Goal: Information Seeking & Learning: Find specific fact

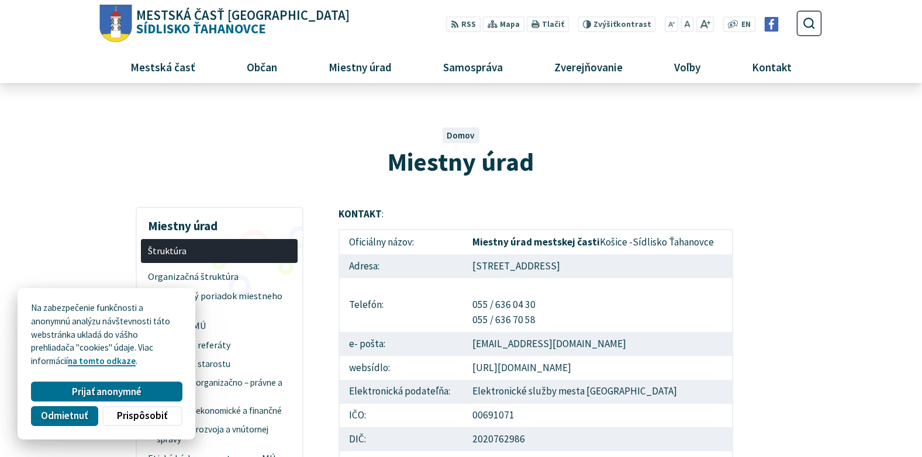
click at [65, 416] on span "Odmietnuť" at bounding box center [64, 416] width 47 height 12
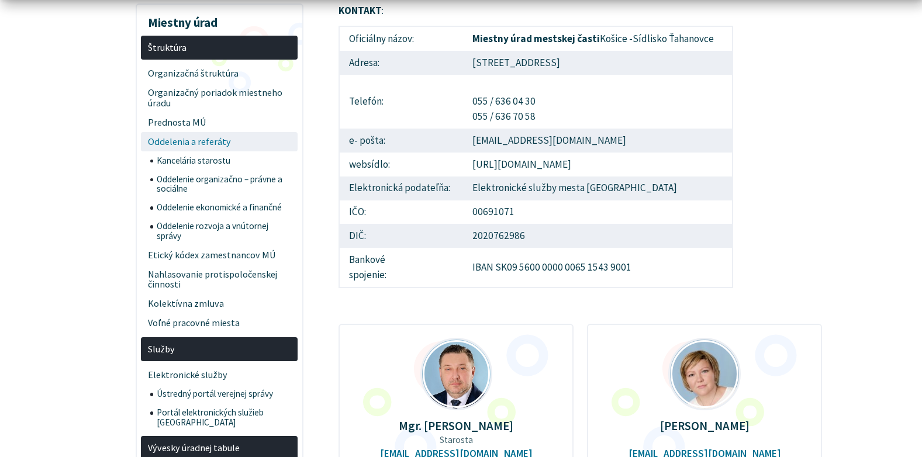
scroll to position [234, 0]
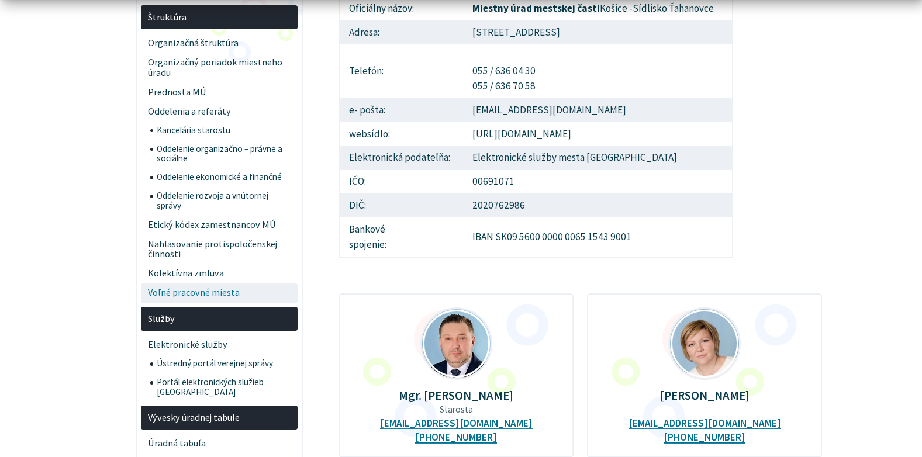
click at [225, 292] on span "Voľné pracovné miesta" at bounding box center [219, 292] width 143 height 19
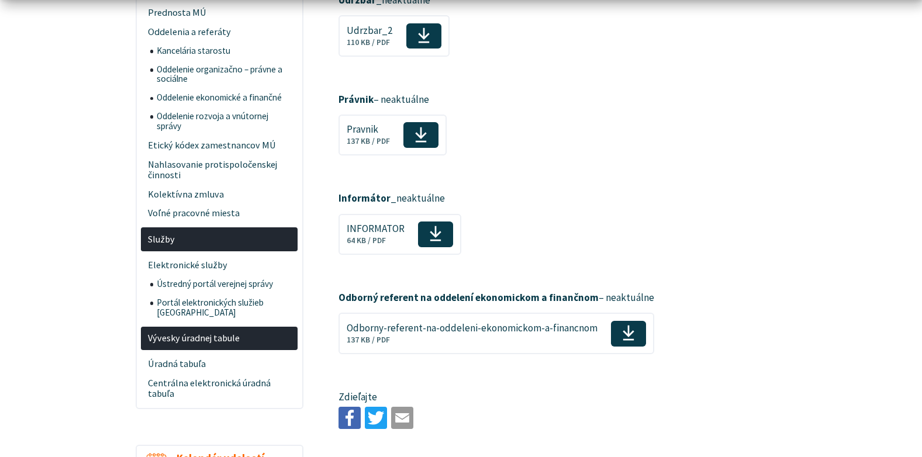
scroll to position [409, 0]
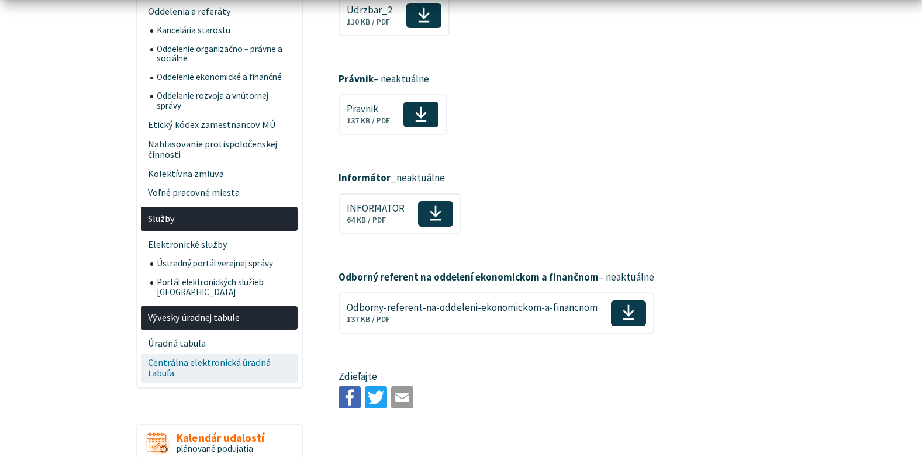
click at [195, 354] on span "Centrálna elektronická úradná tabuľa" at bounding box center [219, 369] width 143 height 30
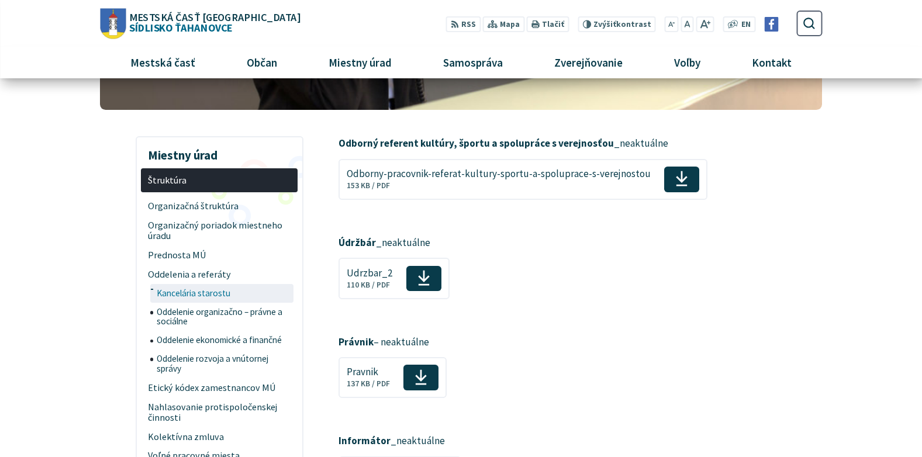
scroll to position [117, 0]
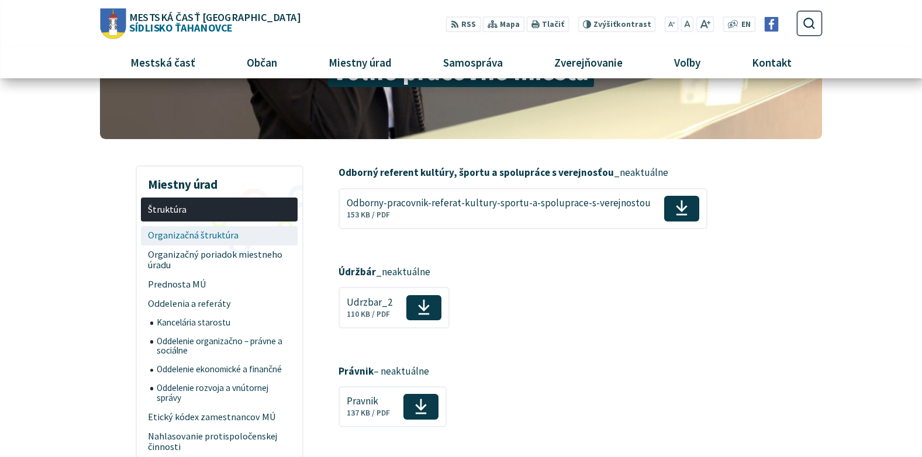
click at [231, 236] on span "Organizačná štruktúra" at bounding box center [219, 235] width 143 height 19
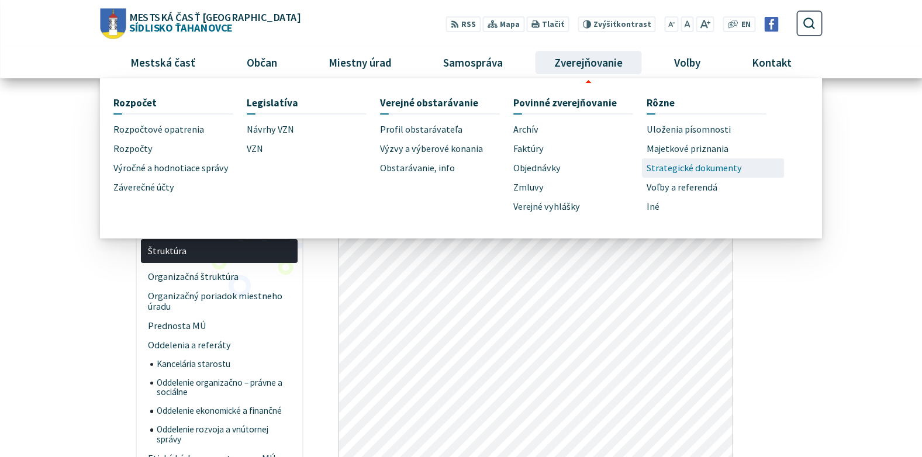
click at [664, 168] on span "Strategické dokumenty" at bounding box center [693, 167] width 95 height 19
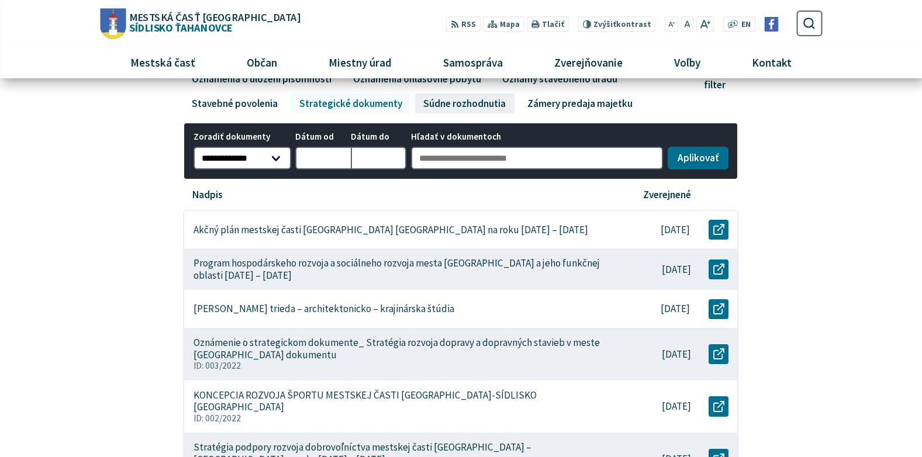
scroll to position [175, 0]
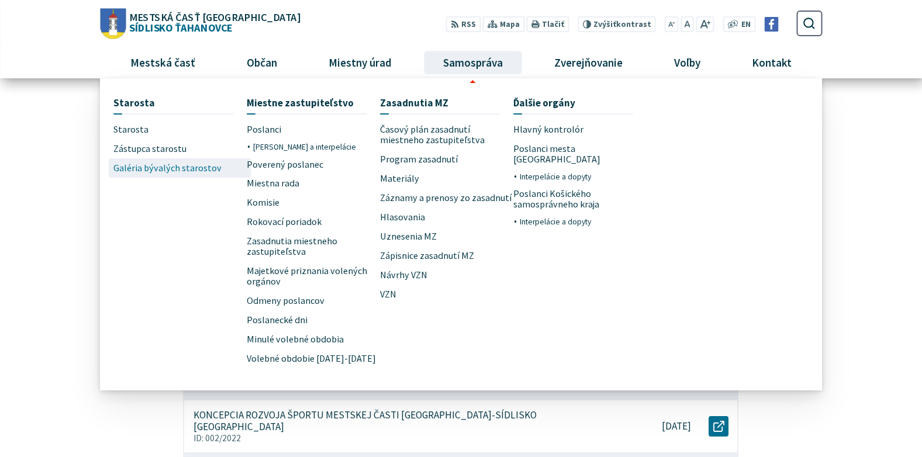
click at [207, 167] on span "Galéria bývalých starostov" at bounding box center [167, 167] width 108 height 19
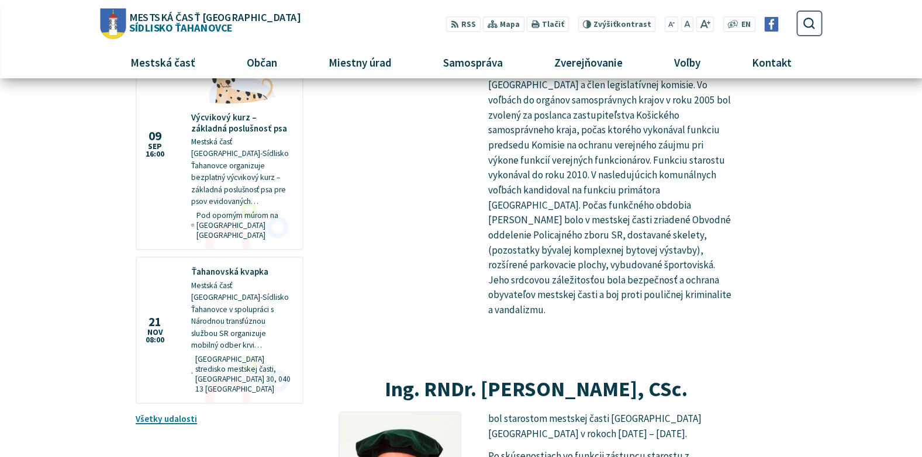
scroll to position [1286, 0]
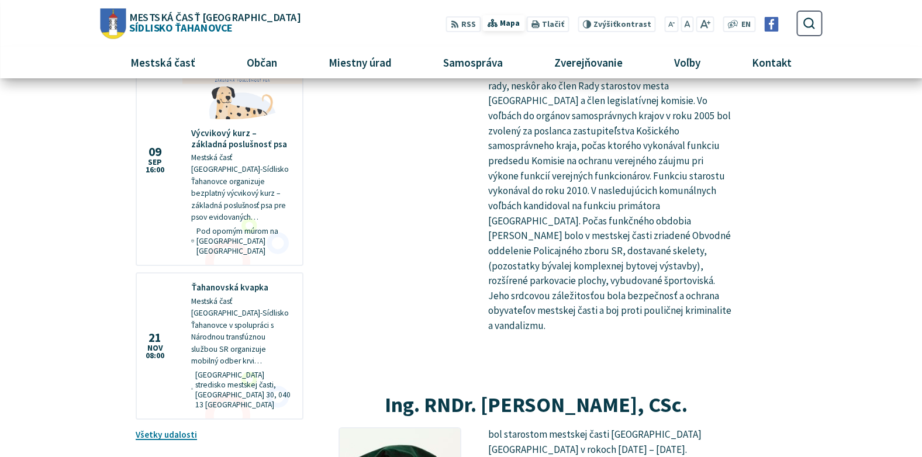
click at [518, 27] on span "Mapa" at bounding box center [510, 24] width 20 height 12
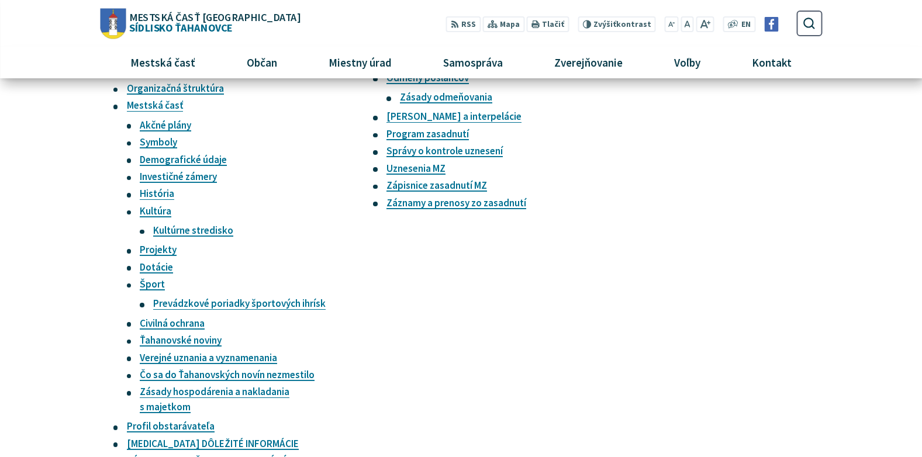
scroll to position [1227, 0]
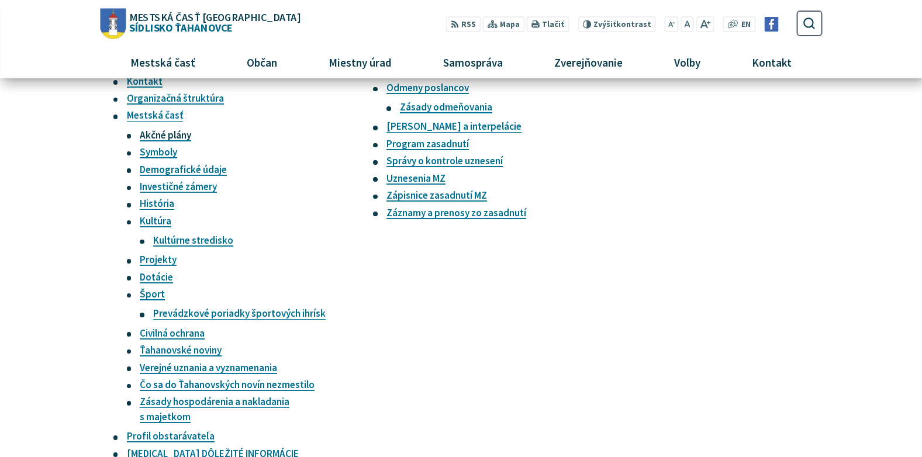
click at [188, 141] on link "Akčné plány" at bounding box center [165, 135] width 51 height 13
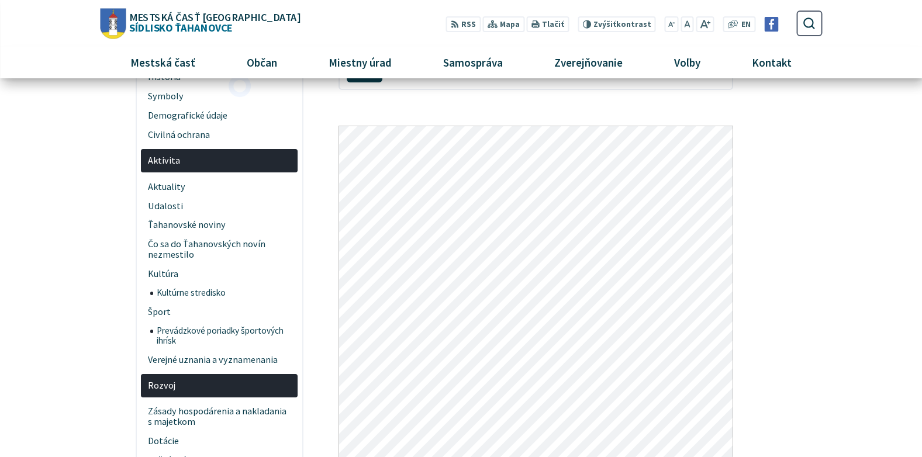
scroll to position [175, 0]
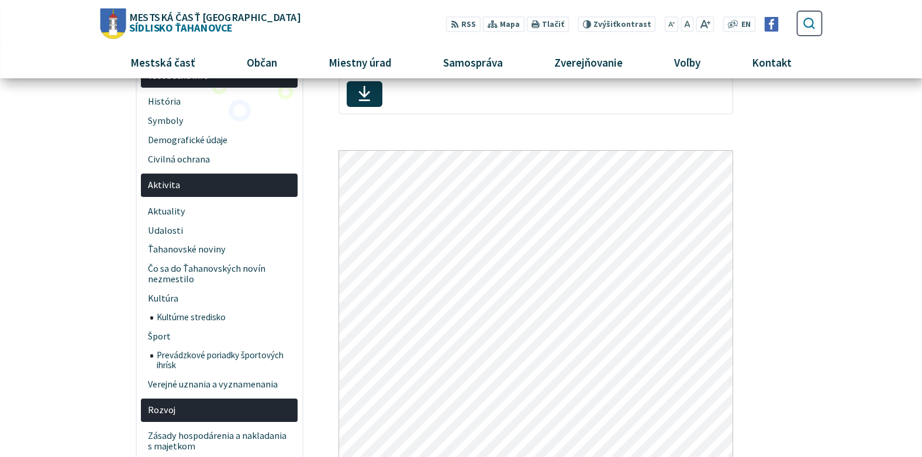
click at [814, 27] on icon "submit" at bounding box center [808, 22] width 13 height 13
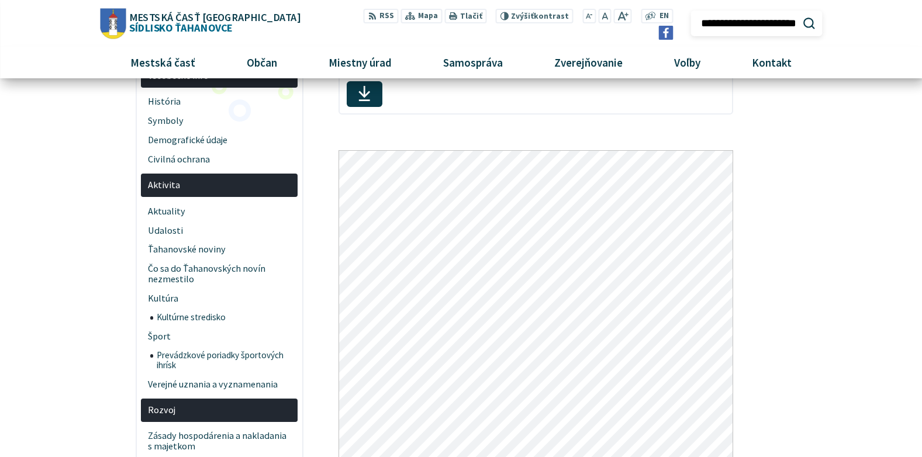
type input "**********"
click at [799, 13] on button "Odoslať vyhľadávací formulár" at bounding box center [809, 23] width 20 height 20
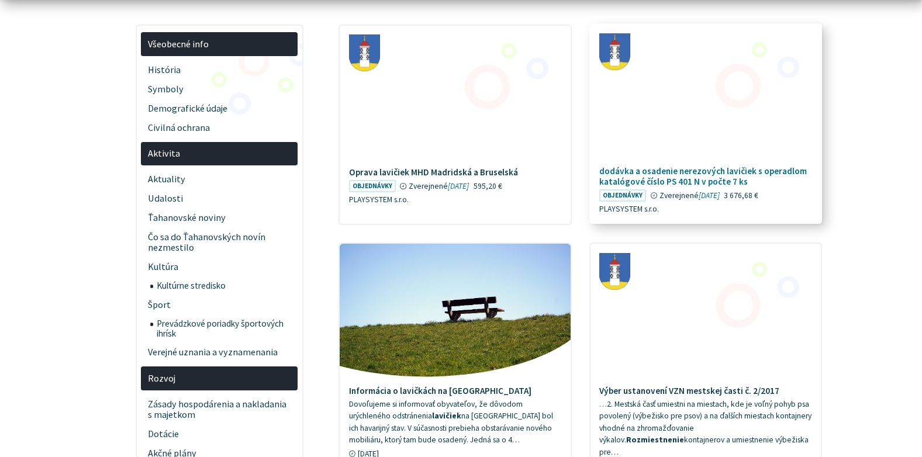
scroll to position [117, 0]
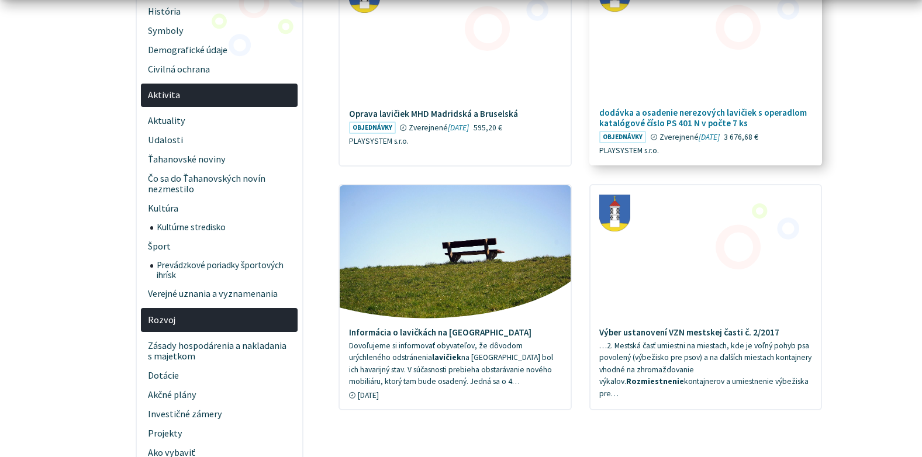
click at [730, 110] on h4 "dodávka a osadenie nerezových lavičiek s operadlom katalógové číslo PS 401 N v …" at bounding box center [705, 118] width 213 height 21
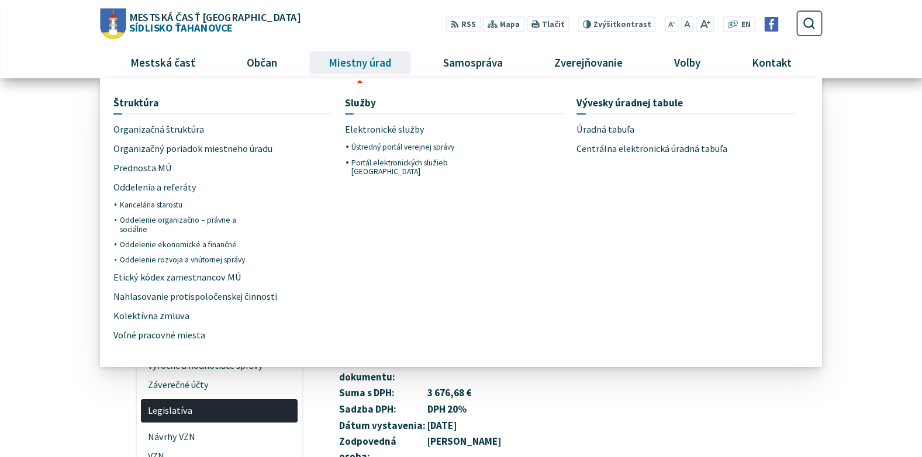
click at [382, 71] on span "Miestny úrad" at bounding box center [360, 63] width 72 height 32
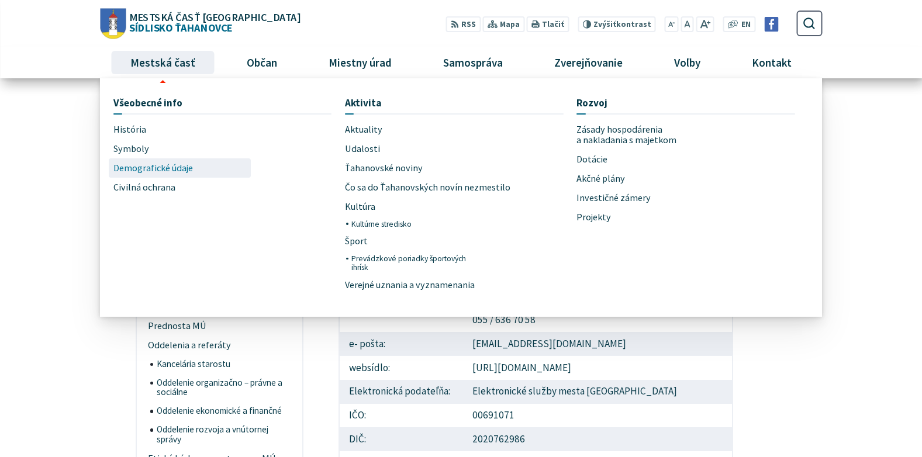
click at [165, 169] on span "Demografické údaje" at bounding box center [152, 167] width 79 height 19
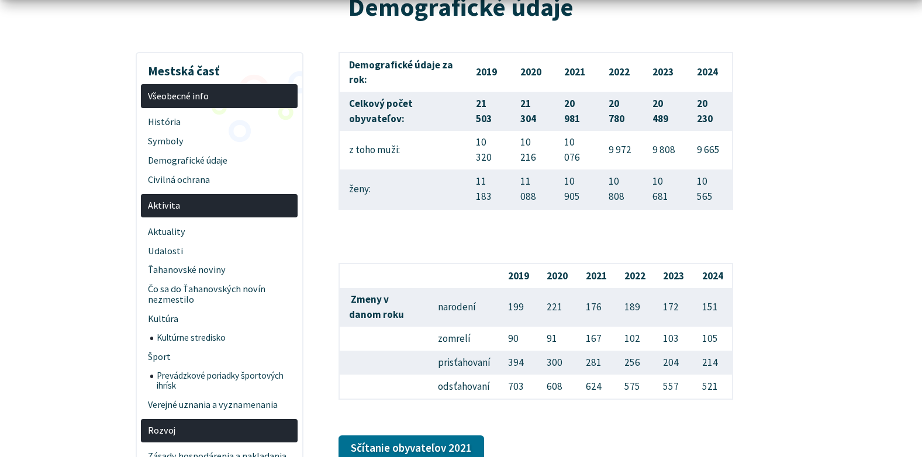
scroll to position [175, 0]
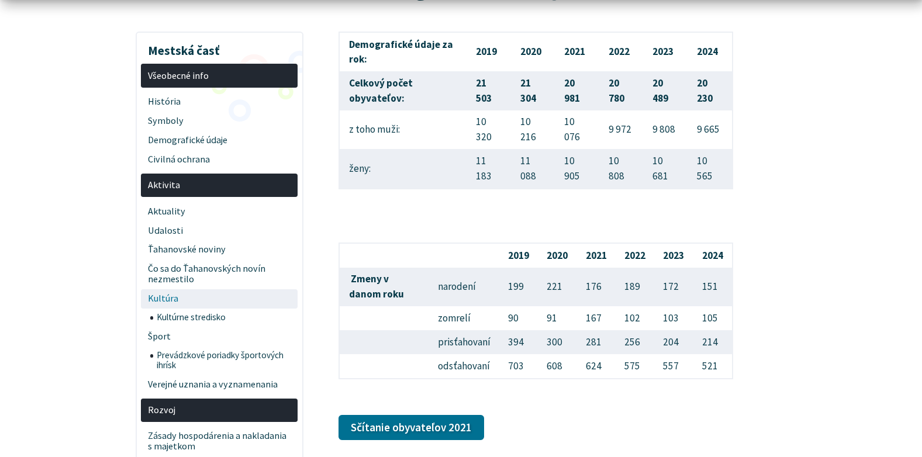
click at [210, 300] on span "Kultúra" at bounding box center [219, 298] width 143 height 19
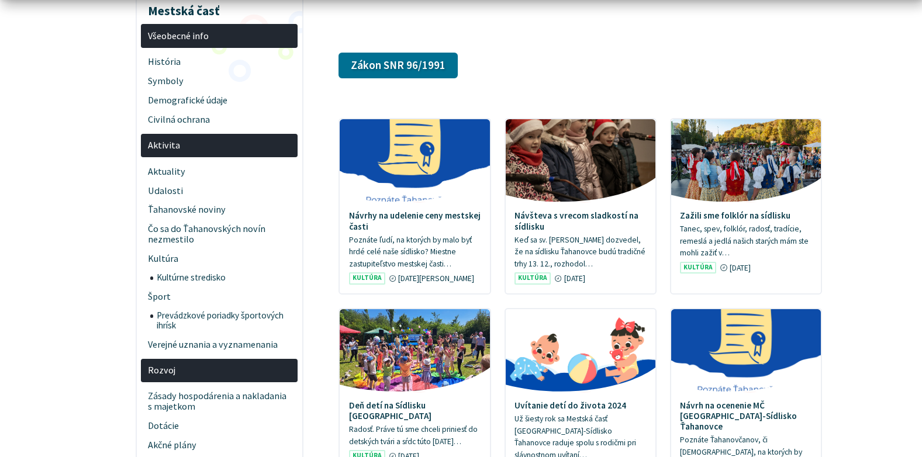
scroll to position [234, 0]
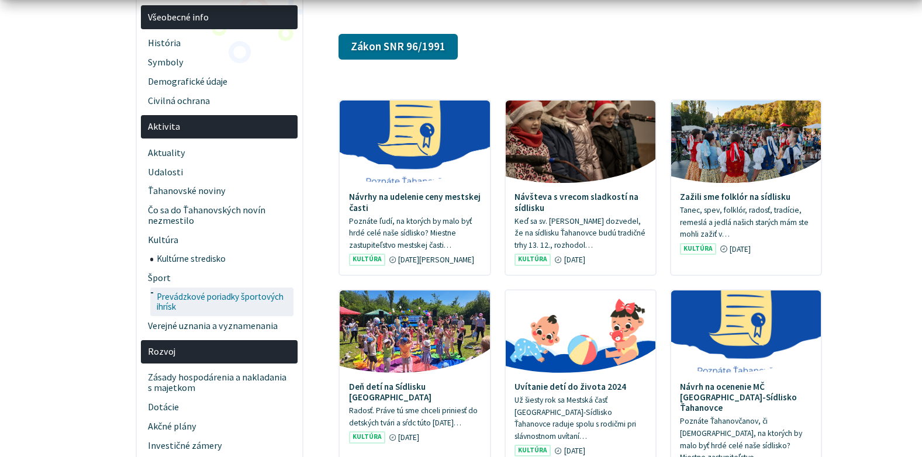
click at [277, 299] on span "Prevádzkové poriadky športových ihrísk" at bounding box center [224, 302] width 134 height 29
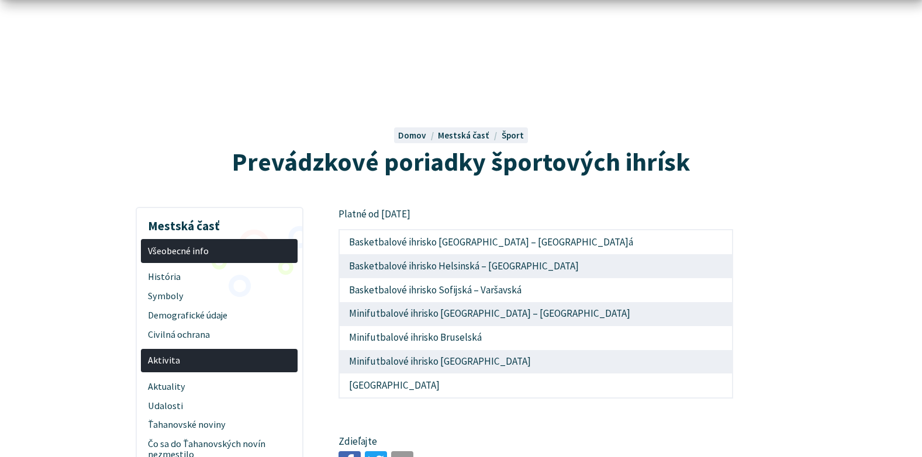
scroll to position [58, 0]
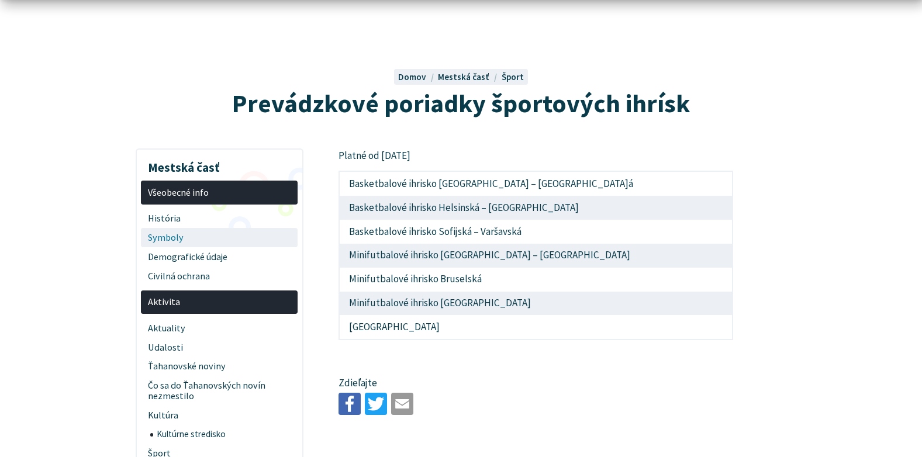
click at [165, 234] on span "Symboly" at bounding box center [219, 237] width 143 height 19
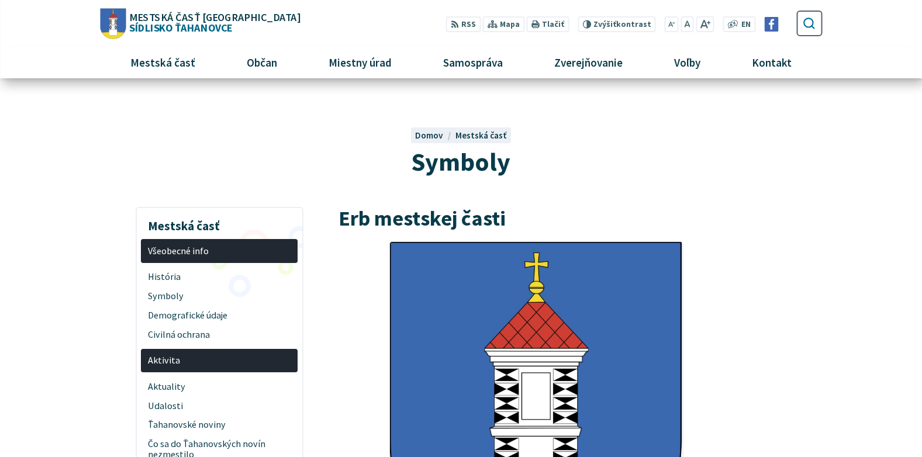
click at [812, 25] on use "submit" at bounding box center [809, 24] width 12 height 12
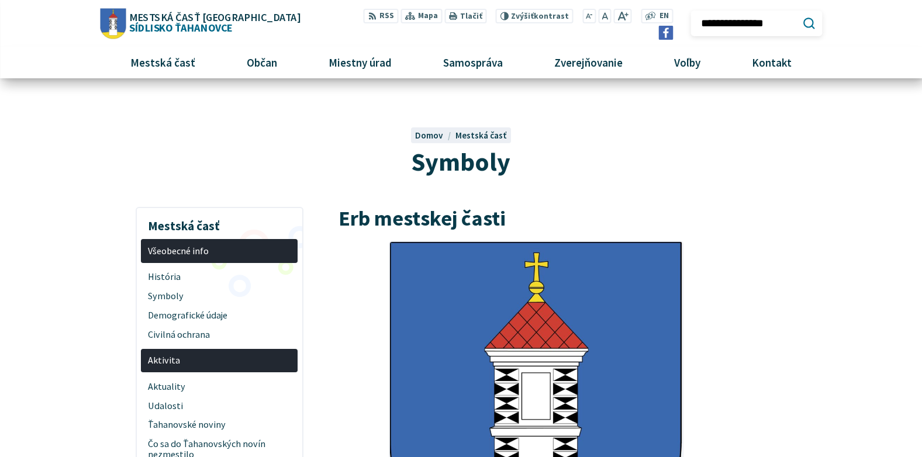
type input "**********"
click at [799, 13] on button "Odoslať vyhľadávací formulár" at bounding box center [809, 23] width 20 height 20
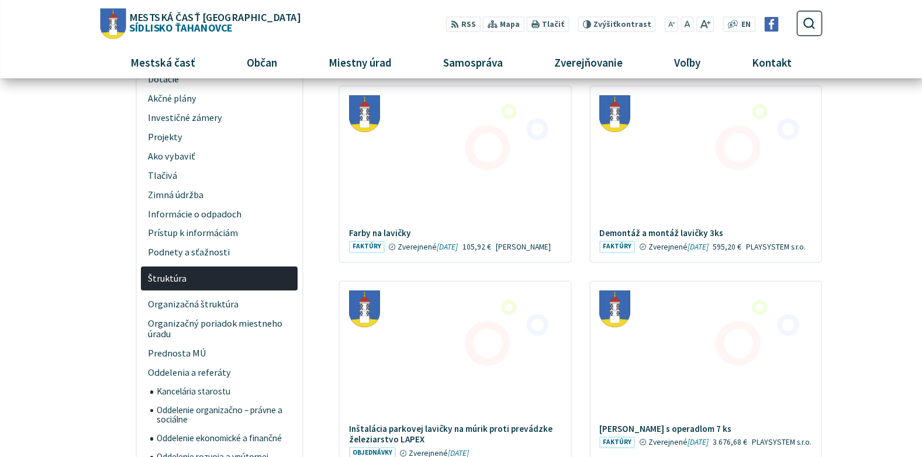
scroll to position [409, 0]
